Goal: Information Seeking & Learning: Understand process/instructions

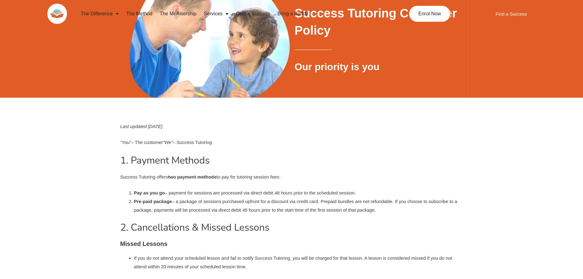
click at [174, 12] on link "The Membership" at bounding box center [178, 14] width 44 height 14
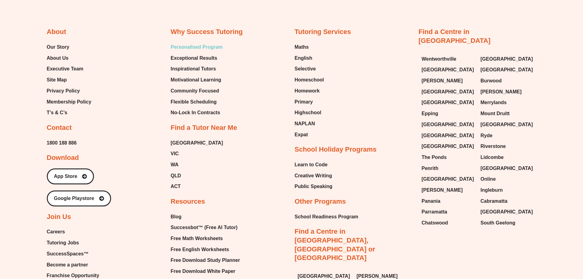
scroll to position [1652, 0]
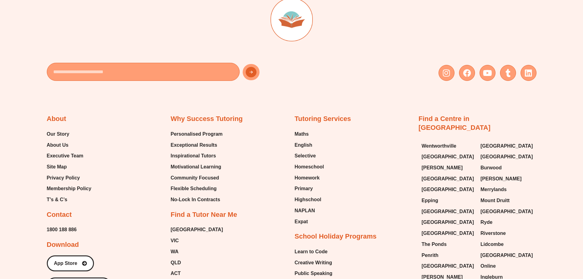
scroll to position [1926, 0]
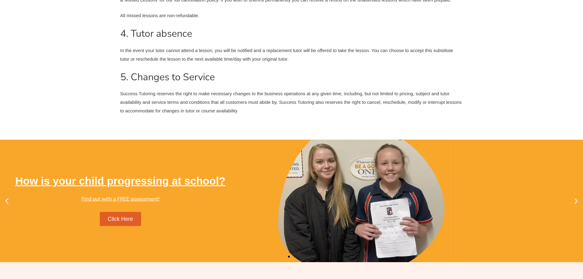
scroll to position [428, 0]
